Goal: Use online tool/utility: Utilize a website feature to perform a specific function

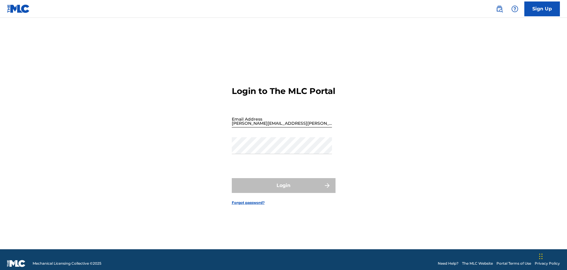
click at [296, 125] on input "[PERSON_NAME][EMAIL_ADDRESS][PERSON_NAME][DOMAIN_NAME]" at bounding box center [282, 119] width 100 height 17
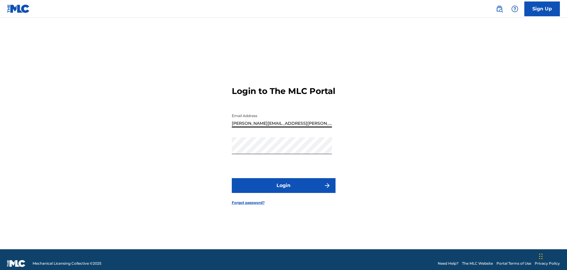
type input "[EMAIL_ADDRESS][DOMAIN_NAME]"
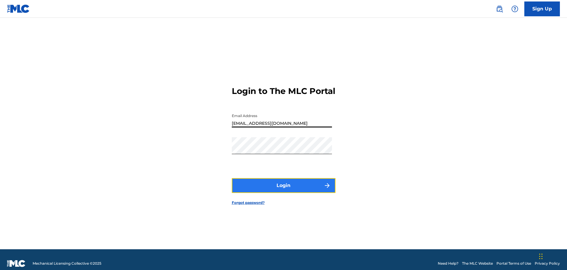
click at [278, 193] on button "Login" at bounding box center [284, 185] width 104 height 15
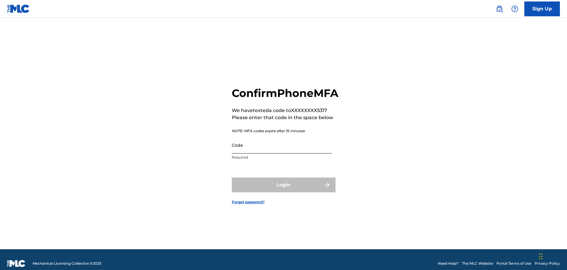
click at [273, 154] on input "Code" at bounding box center [282, 145] width 100 height 17
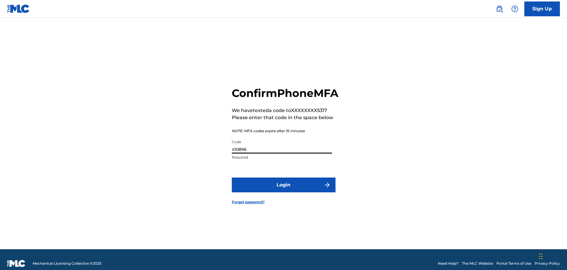
type input "410896"
click at [232, 178] on button "Login" at bounding box center [284, 185] width 104 height 15
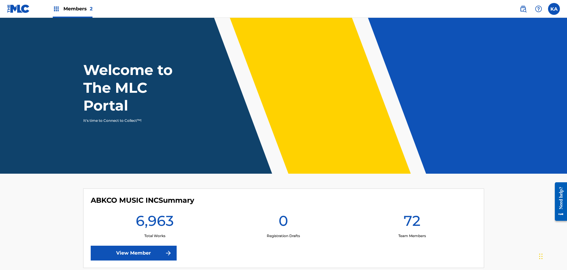
click at [55, 9] on img at bounding box center [56, 8] width 7 height 7
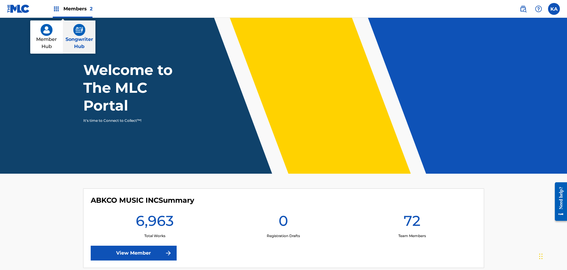
click at [82, 30] on img at bounding box center [79, 30] width 12 height 12
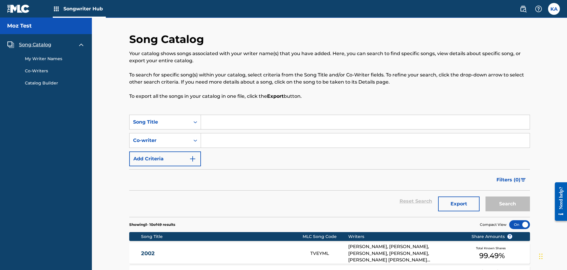
click at [49, 59] on link "My Writer Names" at bounding box center [55, 59] width 60 height 6
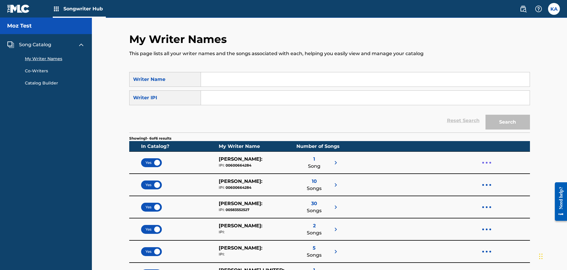
click at [490, 164] on div at bounding box center [487, 163] width 9 height 14
click at [40, 108] on nav "Moz Test Song Catalog My Writer Names Co-Writers Catalog Builder" at bounding box center [46, 193] width 92 height 351
click at [43, 71] on link "Co-Writers" at bounding box center [55, 71] width 60 height 6
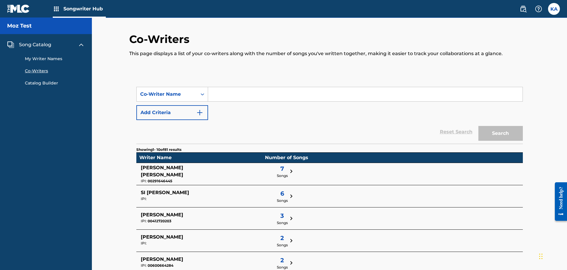
click at [42, 82] on link "Catalog Builder" at bounding box center [55, 83] width 60 height 6
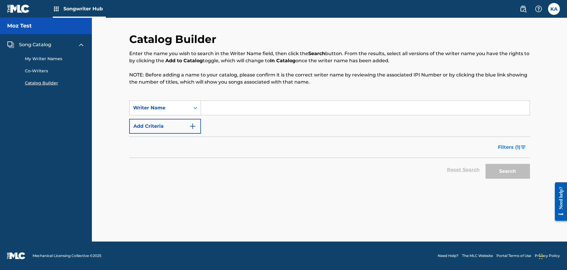
click at [514, 150] on span "Filters ( 1 )" at bounding box center [509, 147] width 23 height 7
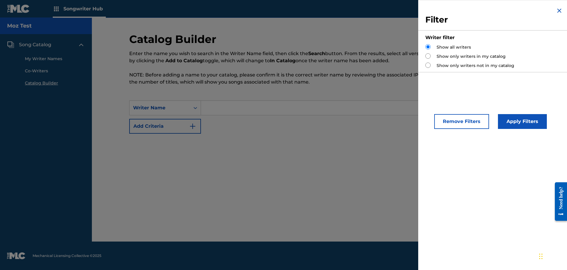
click at [446, 57] on label "Show only writers in my catalog" at bounding box center [471, 56] width 69 height 6
click at [428, 57] on input "Search Form" at bounding box center [428, 55] width 5 height 5
radio input "true"
click at [430, 48] on input "Search Form" at bounding box center [428, 46] width 5 height 5
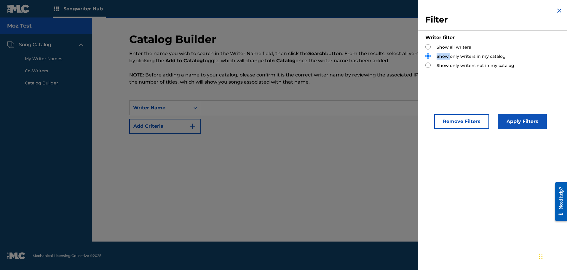
radio input "true"
click at [430, 57] on input "Search Form" at bounding box center [428, 55] width 5 height 5
radio input "true"
click at [521, 123] on button "Apply Filters" at bounding box center [522, 121] width 49 height 15
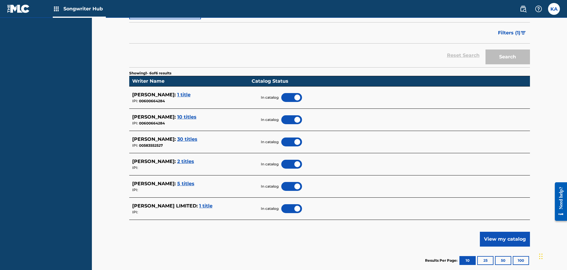
scroll to position [112, 0]
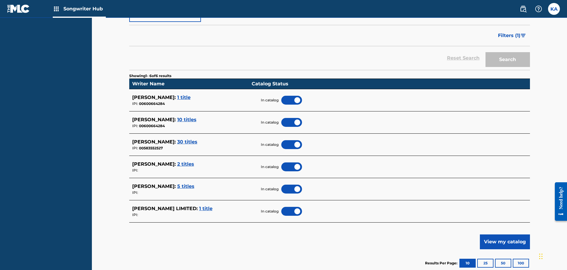
click at [297, 122] on div at bounding box center [291, 122] width 21 height 9
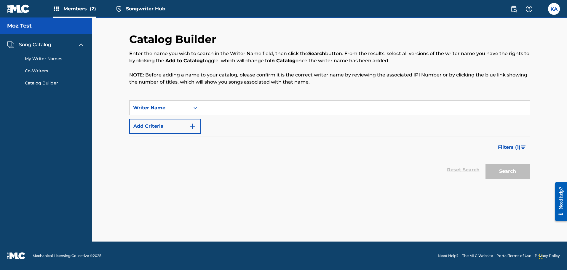
click at [48, 57] on link "My Writer Names" at bounding box center [55, 59] width 60 height 6
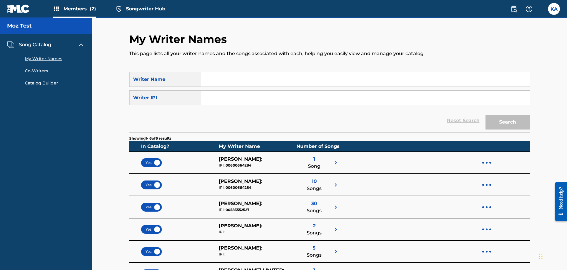
click at [23, 9] on img at bounding box center [18, 8] width 23 height 9
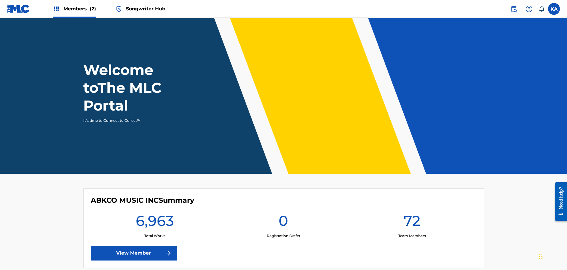
click at [128, 8] on span "Songwriter Hub" at bounding box center [145, 8] width 39 height 7
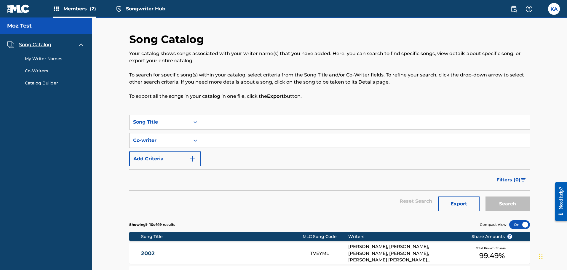
click at [57, 7] on img at bounding box center [56, 8] width 7 height 7
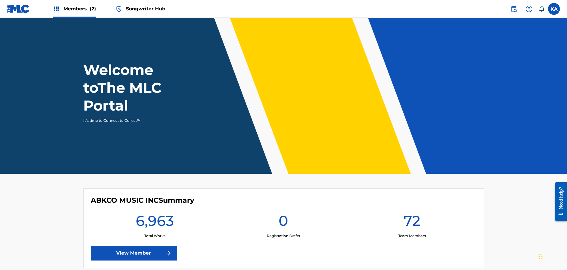
click at [57, 9] on img at bounding box center [56, 8] width 7 height 7
click at [56, 9] on img at bounding box center [56, 8] width 7 height 7
click at [58, 9] on img at bounding box center [56, 8] width 7 height 7
click at [145, 9] on span "Songwriter Hub" at bounding box center [145, 8] width 39 height 7
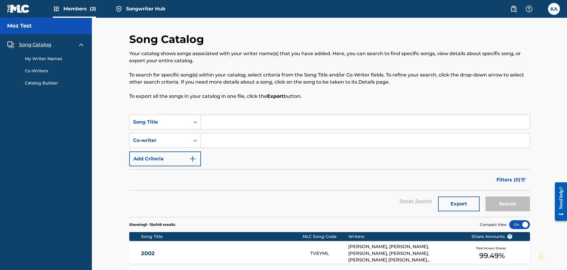
click at [25, 9] on img at bounding box center [18, 8] width 23 height 9
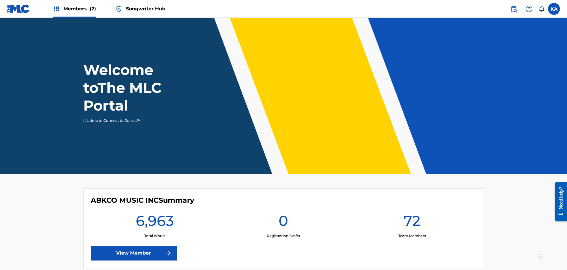
click at [58, 9] on img at bounding box center [56, 8] width 7 height 7
click at [136, 11] on span "Songwriter Hub" at bounding box center [145, 8] width 39 height 7
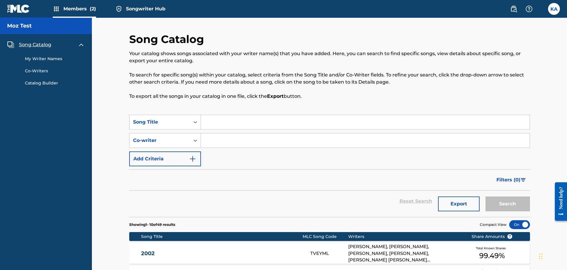
click at [56, 61] on link "My Writer Names" at bounding box center [55, 59] width 60 height 6
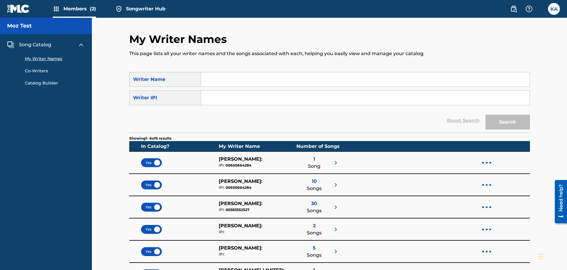
click at [58, 8] on img at bounding box center [56, 8] width 7 height 7
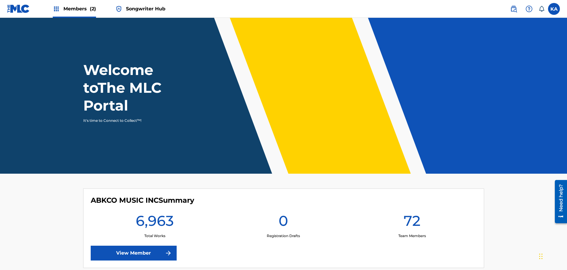
click at [55, 12] on img at bounding box center [56, 8] width 7 height 7
click at [130, 8] on span "Songwriter Hub" at bounding box center [145, 8] width 39 height 7
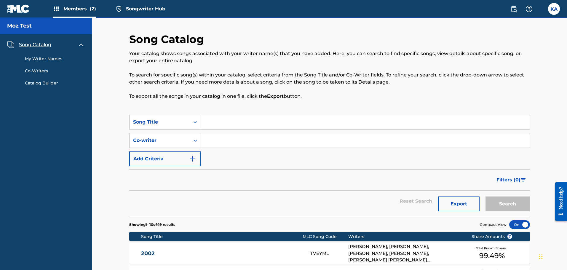
click at [55, 57] on link "My Writer Names" at bounding box center [55, 59] width 60 height 6
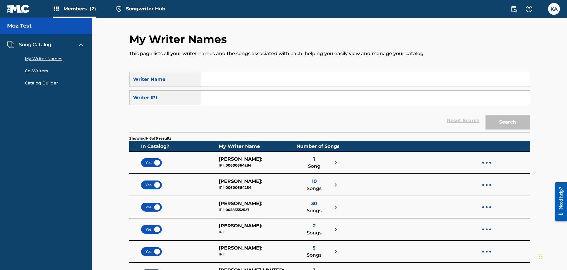
scroll to position [2, 0]
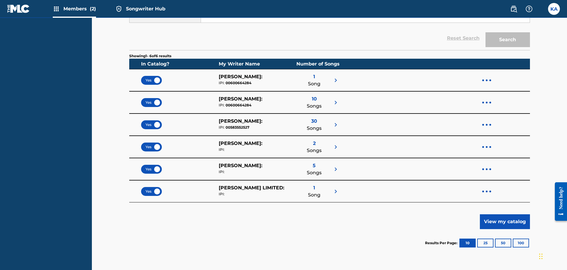
scroll to position [90, 0]
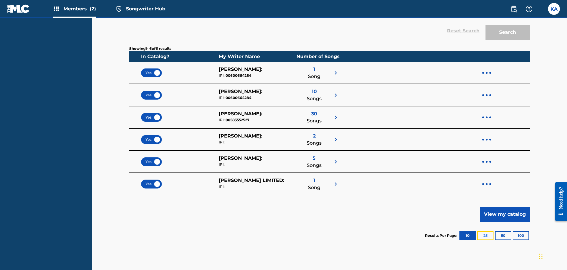
click at [488, 236] on button "25" at bounding box center [486, 235] width 16 height 9
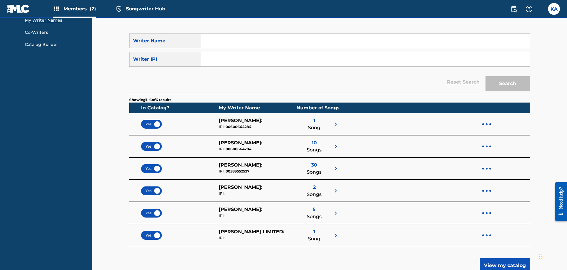
scroll to position [0, 0]
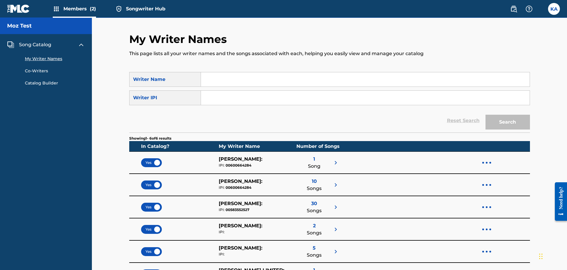
click at [23, 9] on img at bounding box center [18, 8] width 23 height 9
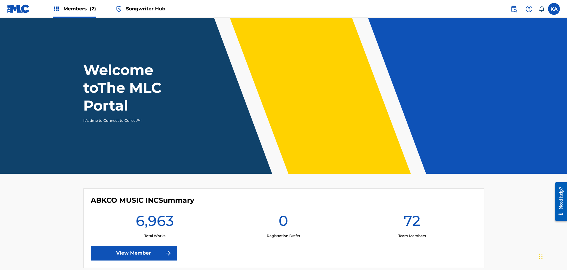
click at [56, 10] on img at bounding box center [56, 8] width 7 height 7
click at [85, 8] on span "Members (2)" at bounding box center [79, 8] width 33 height 7
click at [127, 8] on span "Songwriter Hub" at bounding box center [145, 8] width 39 height 7
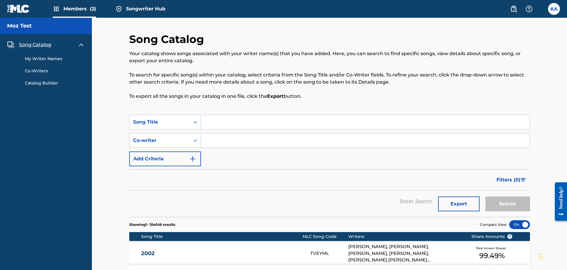
click at [25, 10] on img at bounding box center [18, 8] width 23 height 9
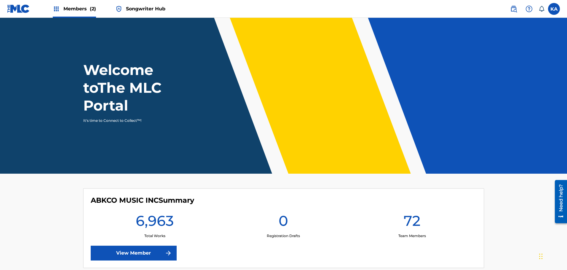
click at [58, 9] on img at bounding box center [56, 8] width 7 height 7
click at [55, 7] on img at bounding box center [56, 8] width 7 height 7
click at [25, 7] on img at bounding box center [18, 8] width 23 height 9
click at [128, 9] on span "Songwriter Hub" at bounding box center [145, 8] width 39 height 7
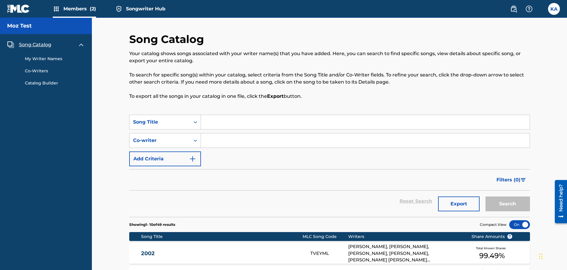
click at [26, 11] on img at bounding box center [18, 8] width 23 height 9
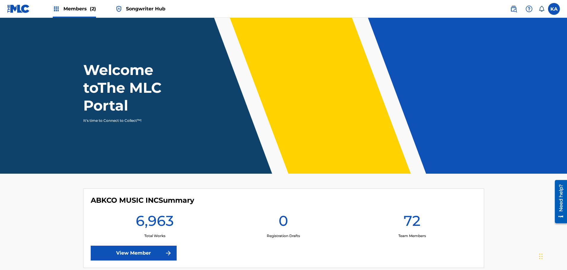
click at [154, 6] on span "Songwriter Hub" at bounding box center [145, 8] width 39 height 7
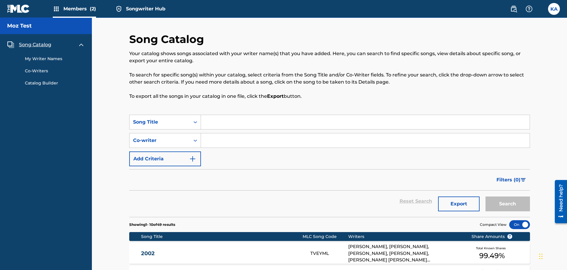
click at [28, 6] on img at bounding box center [18, 8] width 23 height 9
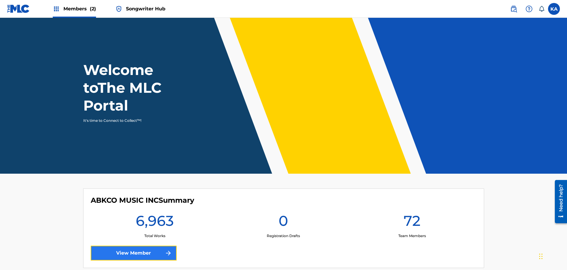
click at [130, 252] on link "View Member" at bounding box center [134, 253] width 86 height 15
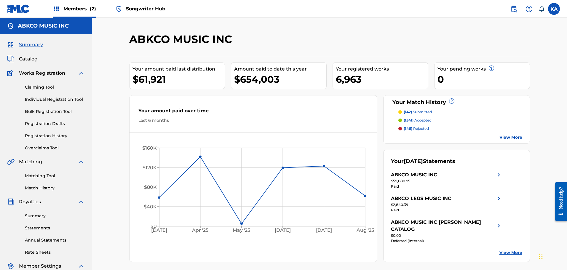
click at [24, 7] on img at bounding box center [18, 8] width 23 height 9
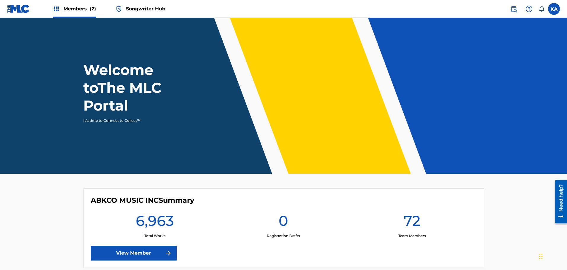
click at [56, 9] on img at bounding box center [56, 8] width 7 height 7
click at [26, 12] on img at bounding box center [18, 8] width 23 height 9
click at [148, 9] on span "Songwriter Hub" at bounding box center [145, 8] width 39 height 7
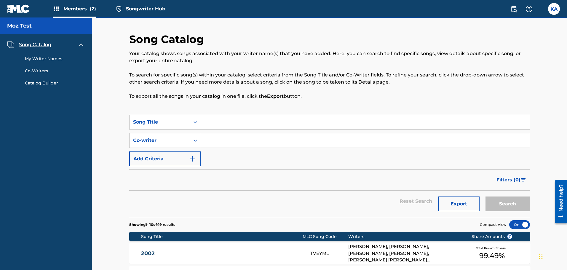
click at [82, 10] on span "Members (2)" at bounding box center [79, 8] width 33 height 7
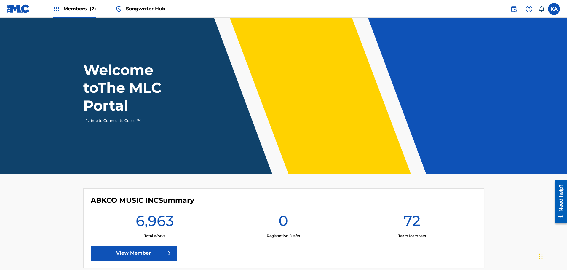
click at [24, 11] on img at bounding box center [18, 8] width 23 height 9
click at [130, 254] on link "View Member" at bounding box center [134, 253] width 86 height 15
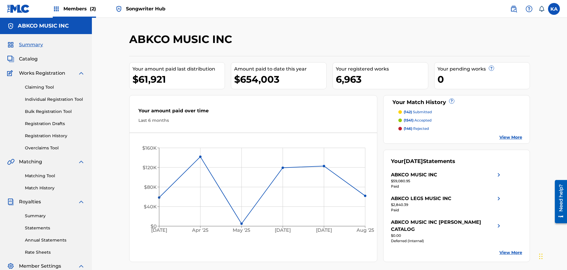
click at [146, 6] on span "Songwriter Hub" at bounding box center [145, 8] width 39 height 7
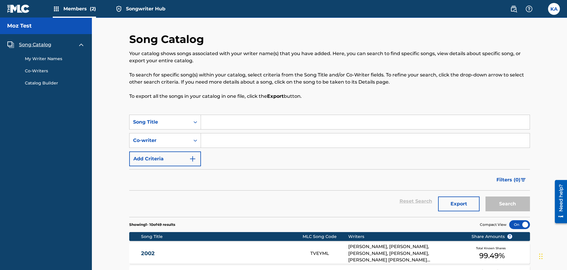
click at [85, 10] on span "Members (2)" at bounding box center [79, 8] width 33 height 7
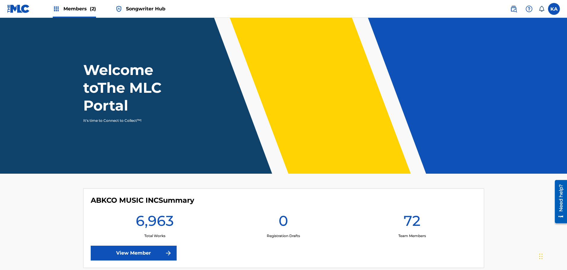
click at [135, 10] on span "Songwriter Hub" at bounding box center [145, 8] width 39 height 7
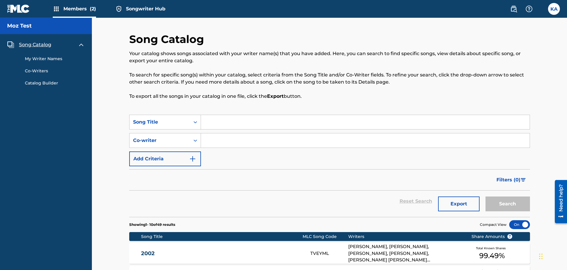
click at [23, 11] on img at bounding box center [18, 8] width 23 height 9
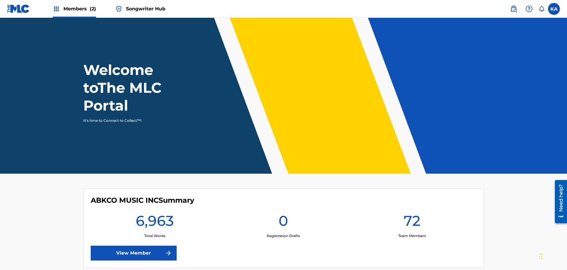
click at [148, 9] on span "Songwriter Hub" at bounding box center [145, 8] width 39 height 7
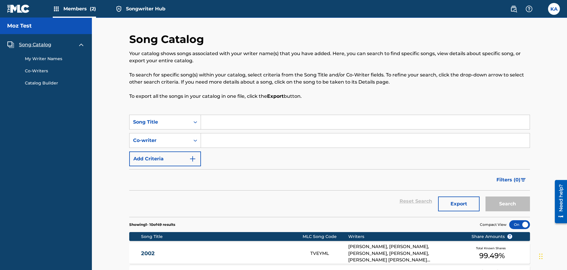
click at [86, 9] on span "Members (2)" at bounding box center [79, 8] width 33 height 7
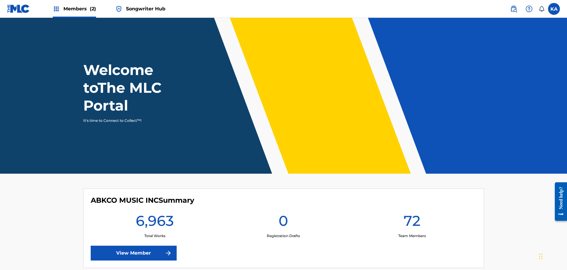
click at [19, 7] on img at bounding box center [18, 8] width 23 height 9
click at [15, 8] on img at bounding box center [18, 8] width 23 height 9
click at [133, 250] on link "View Member" at bounding box center [134, 253] width 86 height 15
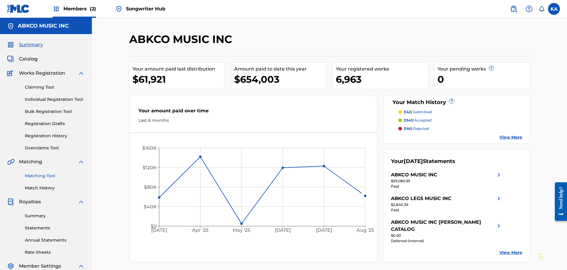
click at [37, 176] on link "Matching Tool" at bounding box center [55, 176] width 60 height 6
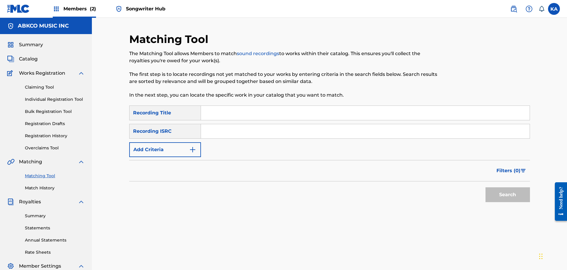
click at [255, 107] on input "Search Form" at bounding box center [365, 113] width 329 height 14
click at [184, 152] on button "Add Criteria" at bounding box center [165, 149] width 72 height 15
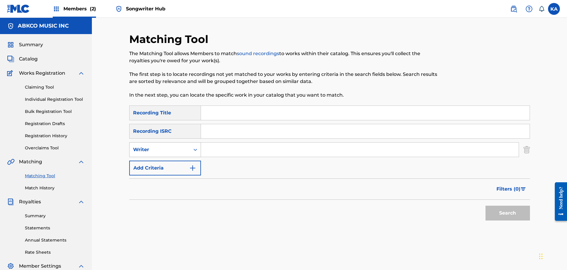
click at [191, 153] on div "Search Form" at bounding box center [195, 149] width 11 height 11
drag, startPoint x: 176, startPoint y: 161, endPoint x: 187, endPoint y: 158, distance: 10.8
click at [179, 162] on div "Recording Artist" at bounding box center [165, 164] width 71 height 15
click at [214, 147] on input "Search Form" at bounding box center [360, 150] width 318 height 14
type input "[PERSON_NAME]"
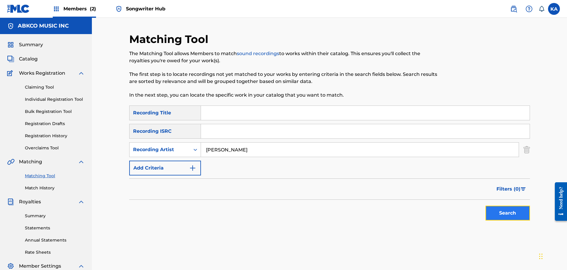
click at [507, 210] on button "Search" at bounding box center [508, 213] width 44 height 15
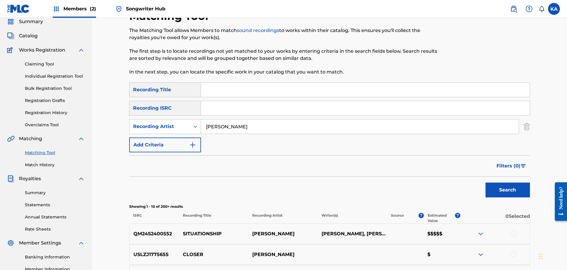
scroll to position [84, 0]
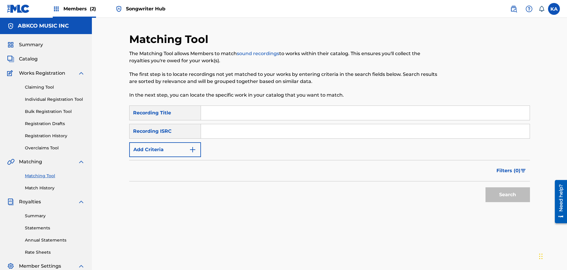
click at [13, 8] on img at bounding box center [18, 8] width 23 height 9
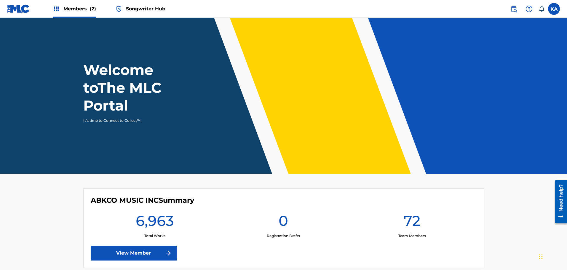
click at [132, 6] on span "Songwriter Hub" at bounding box center [145, 8] width 39 height 7
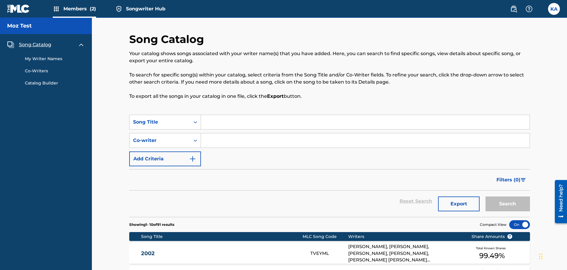
click at [43, 56] on link "My Writer Names" at bounding box center [55, 59] width 60 height 6
